Goal: Find specific page/section: Find specific page/section

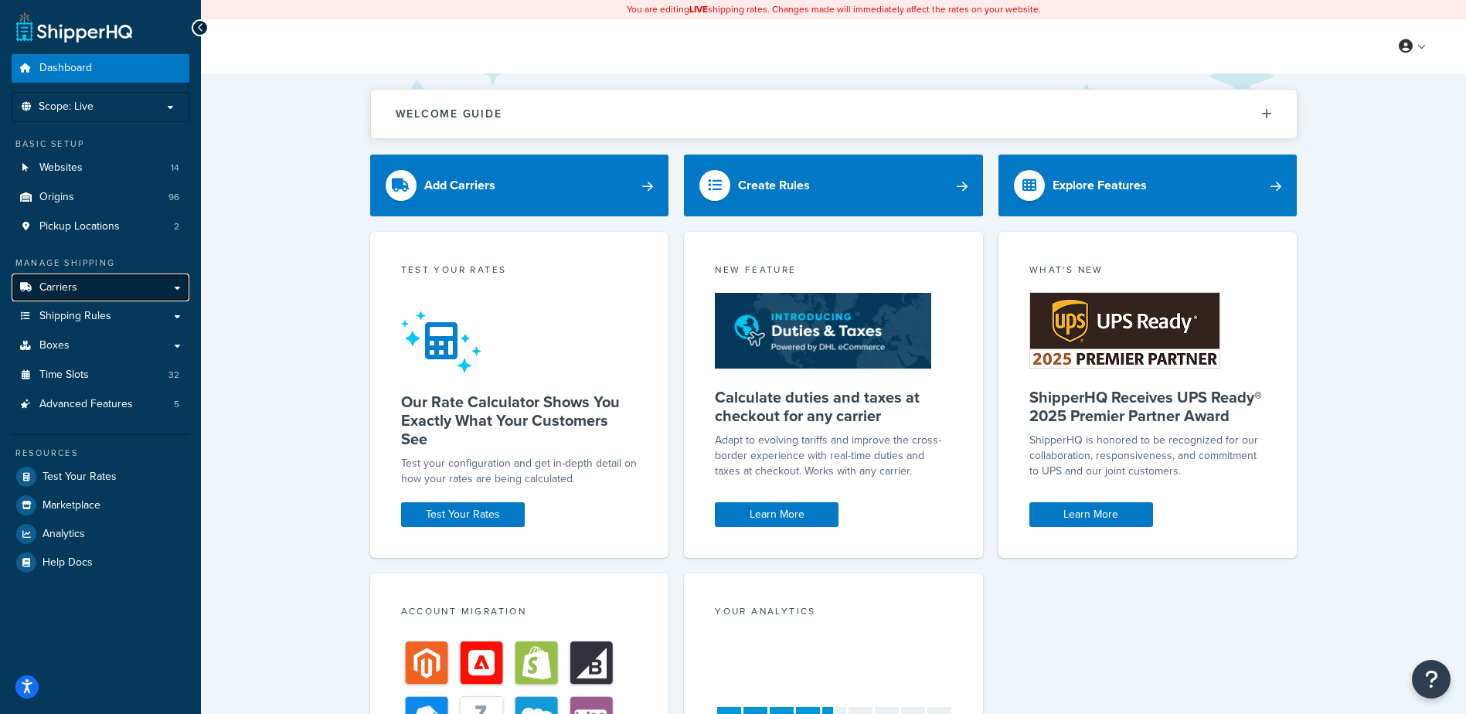
click at [64, 290] on span "Carriers" at bounding box center [58, 287] width 38 height 13
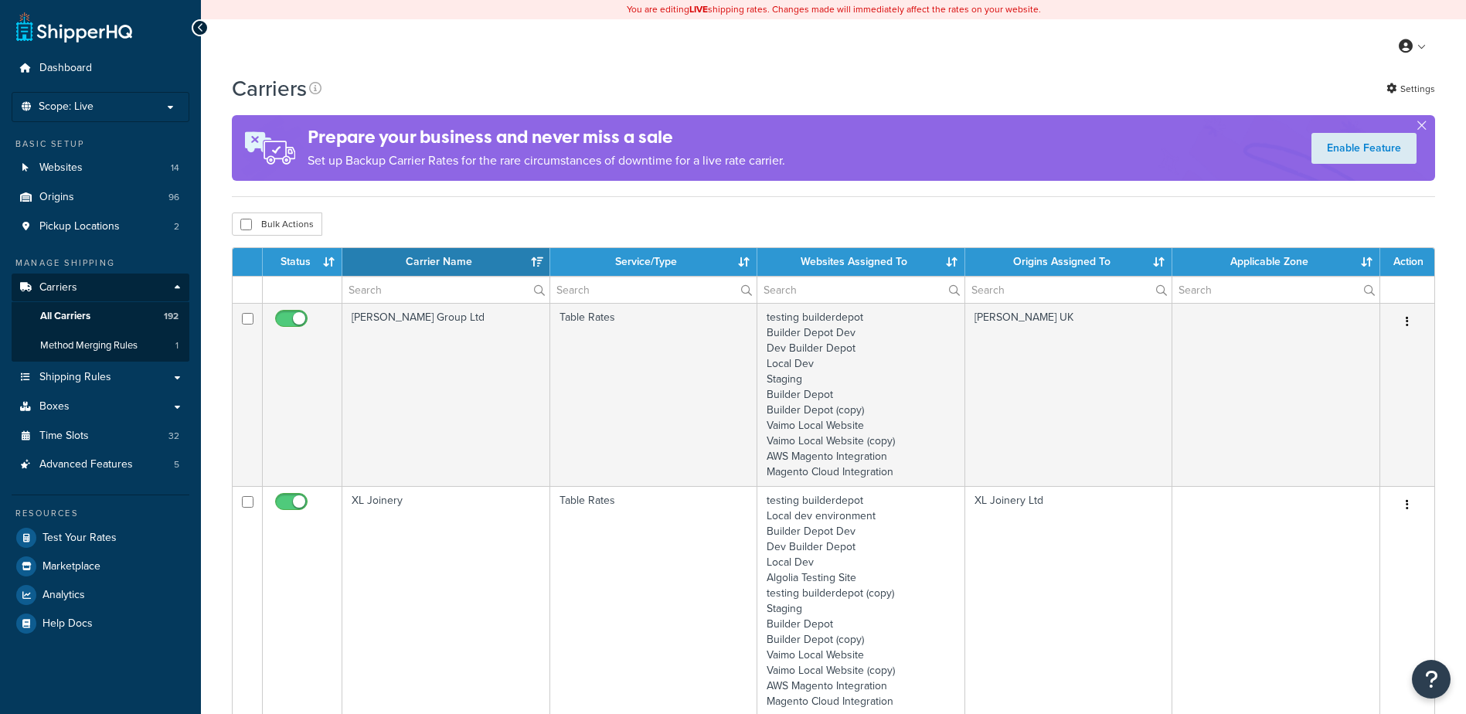
select select "15"
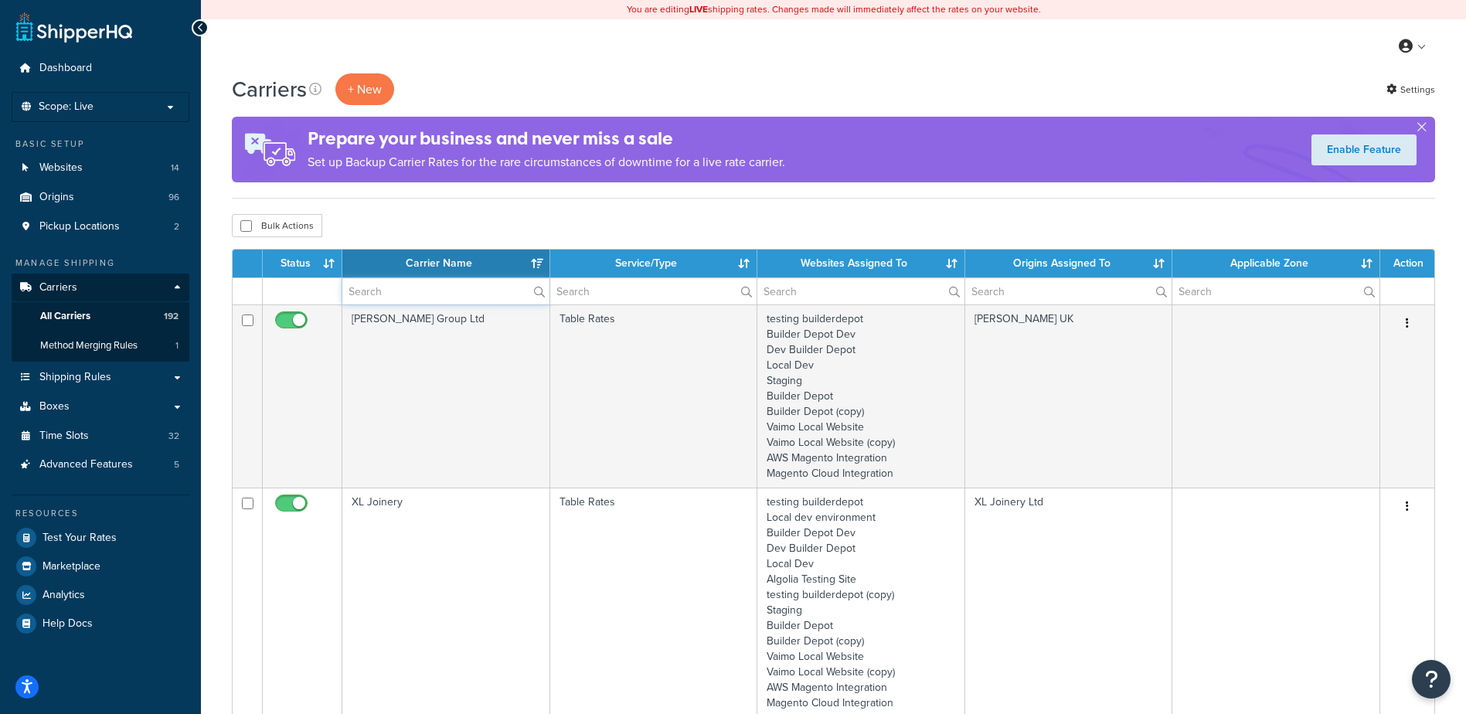
click at [382, 298] on input "text" at bounding box center [445, 291] width 207 height 26
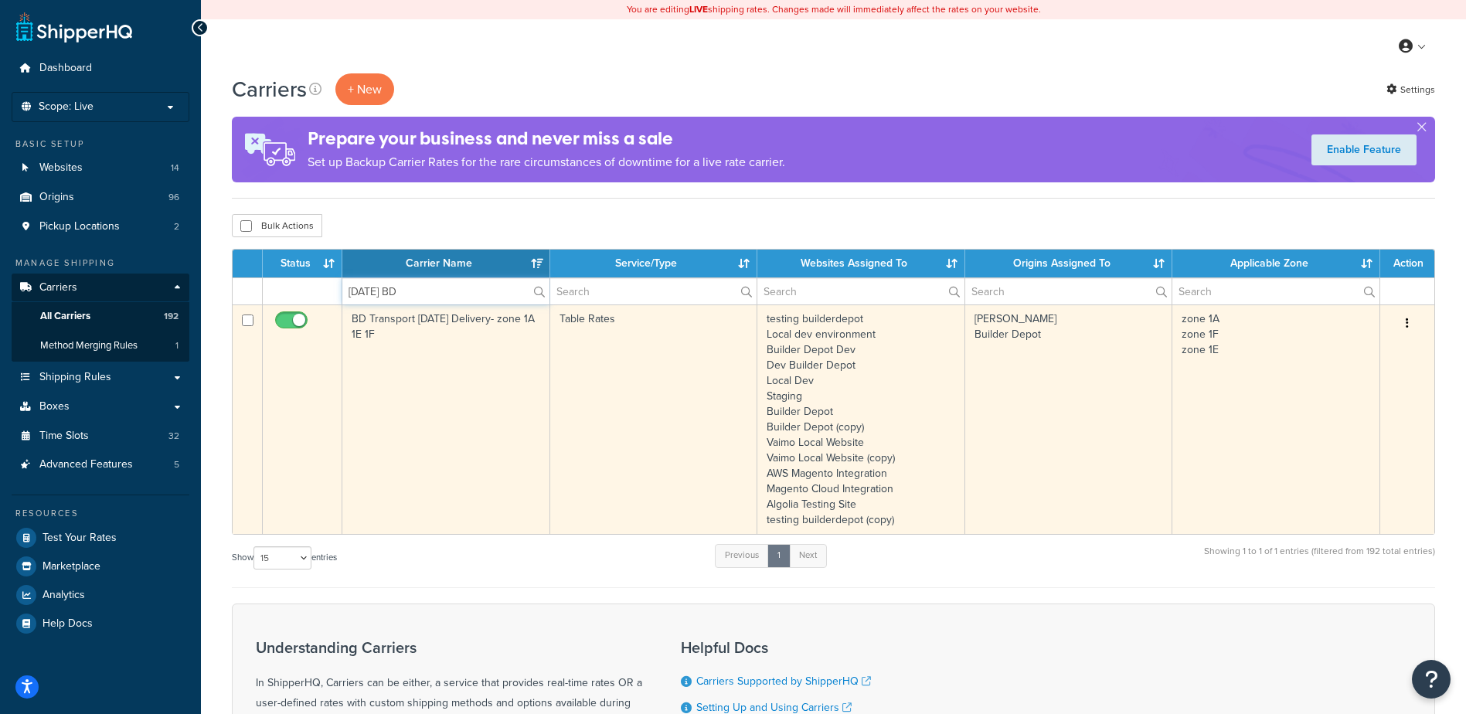
type input "[DATE] BD"
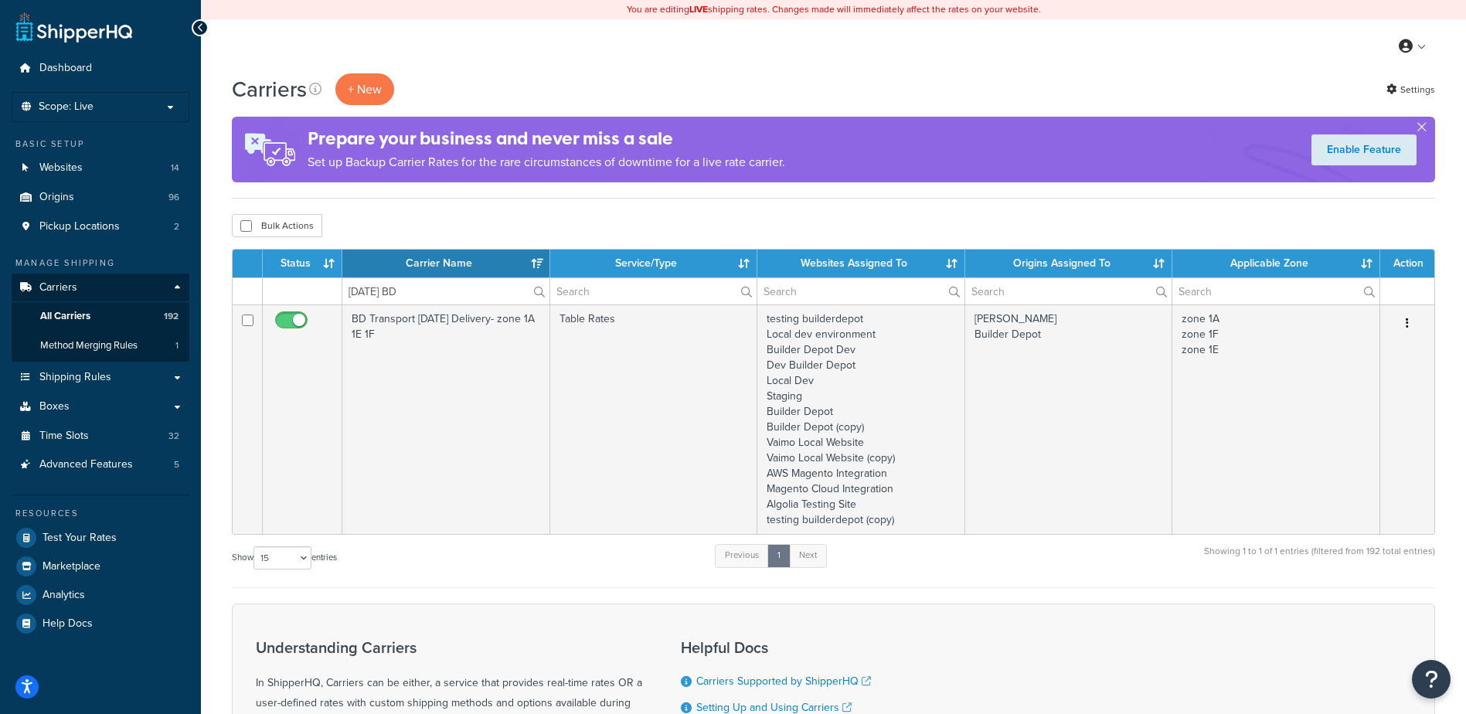
click at [439, 381] on td "BD Transport [DATE] Delivery- zone 1A 1E 1F" at bounding box center [446, 420] width 208 height 230
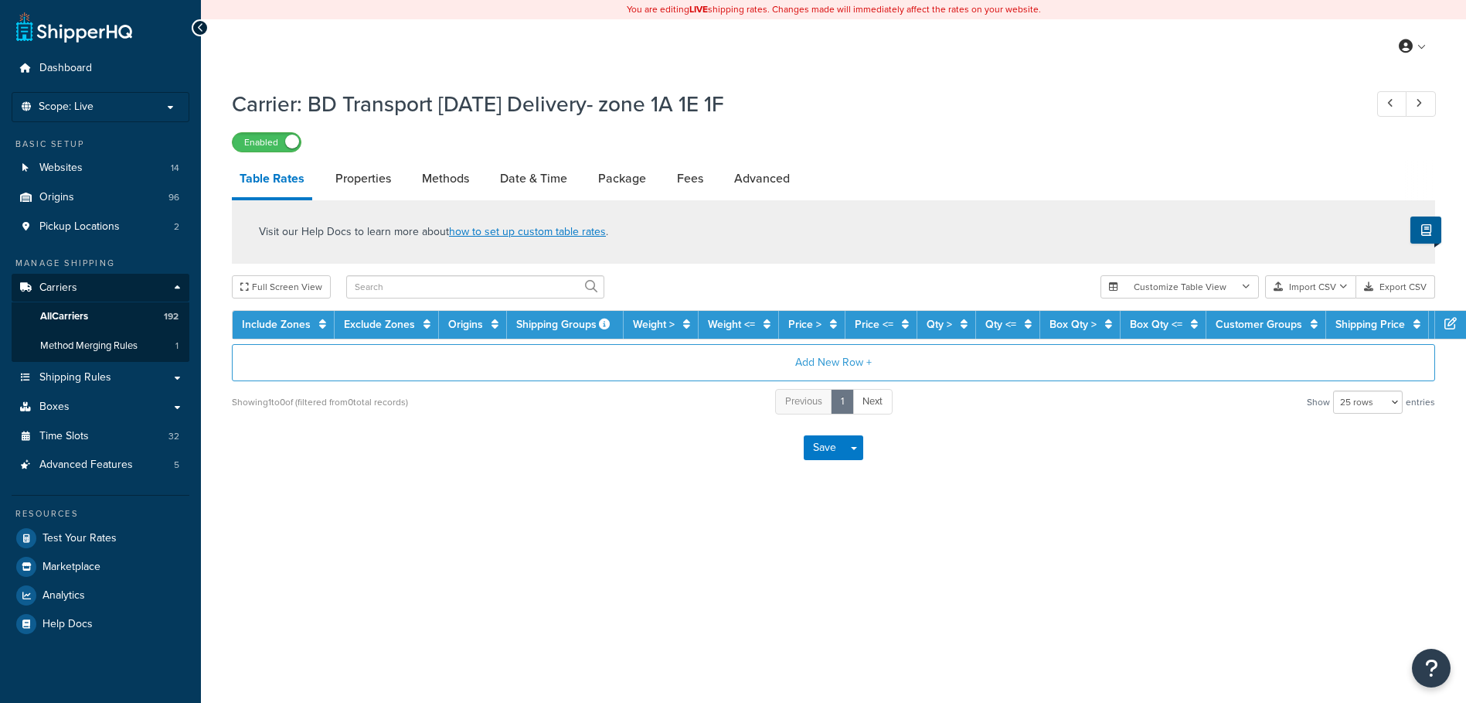
select select "25"
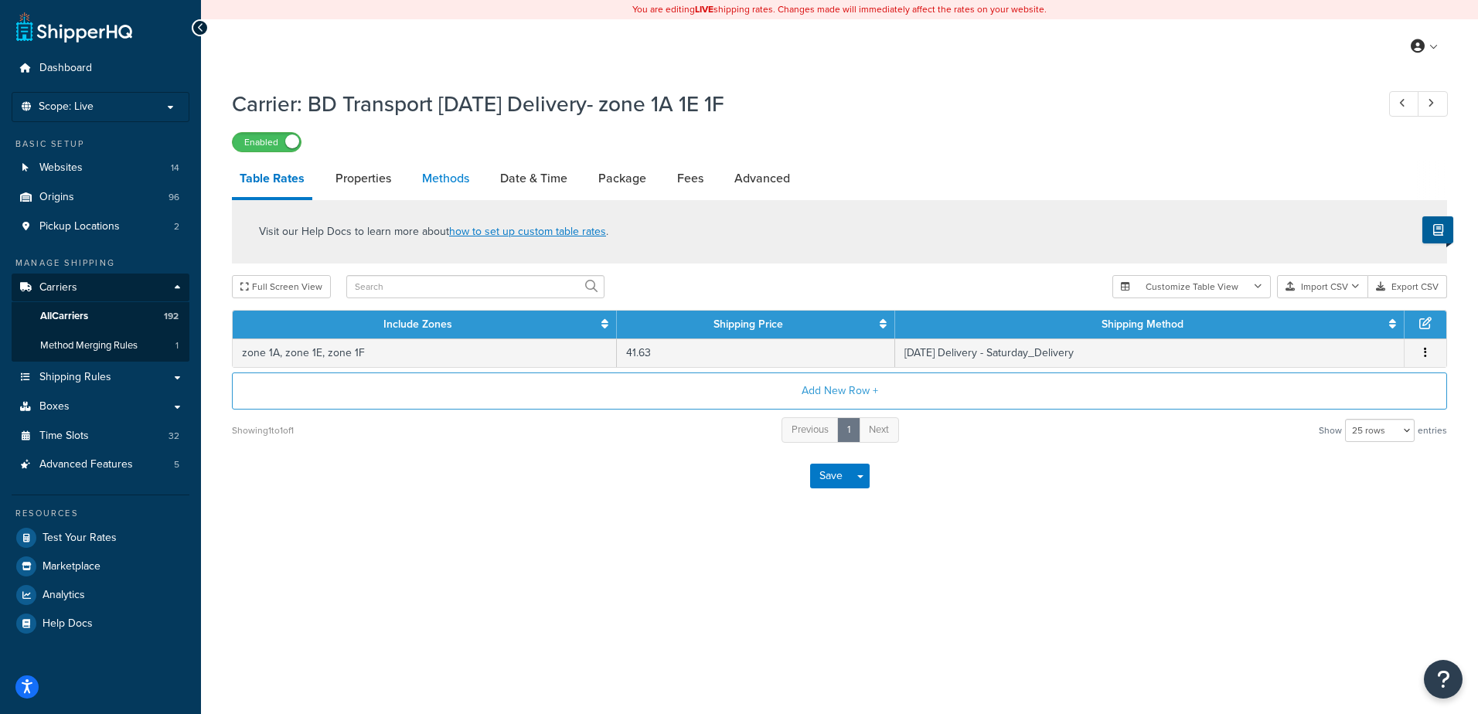
click at [447, 179] on link "Methods" at bounding box center [445, 178] width 63 height 37
select select "25"
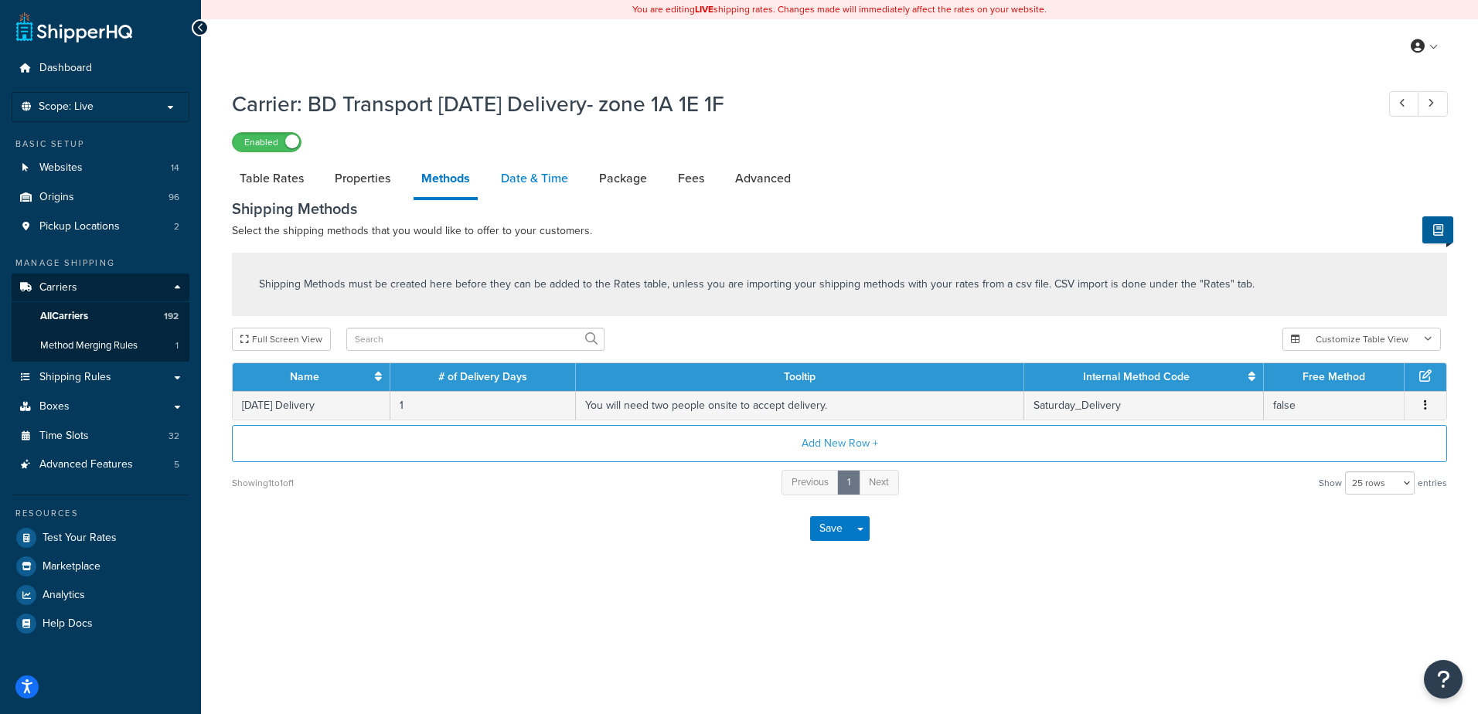
click at [498, 172] on link "Date & Time" at bounding box center [534, 178] width 83 height 37
